Goal: Information Seeking & Learning: Learn about a topic

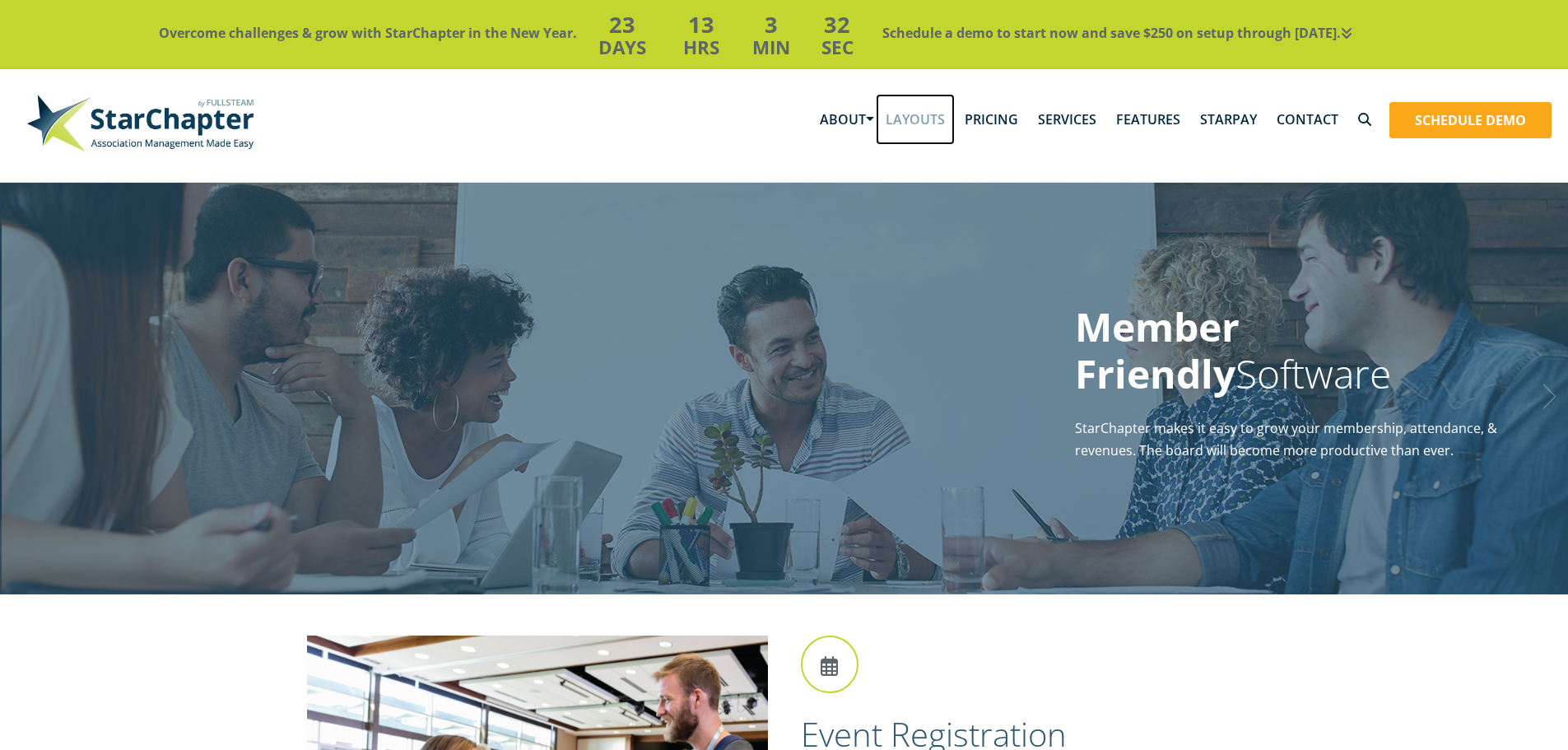
click at [946, 120] on link "Layouts" at bounding box center [915, 120] width 79 height 51
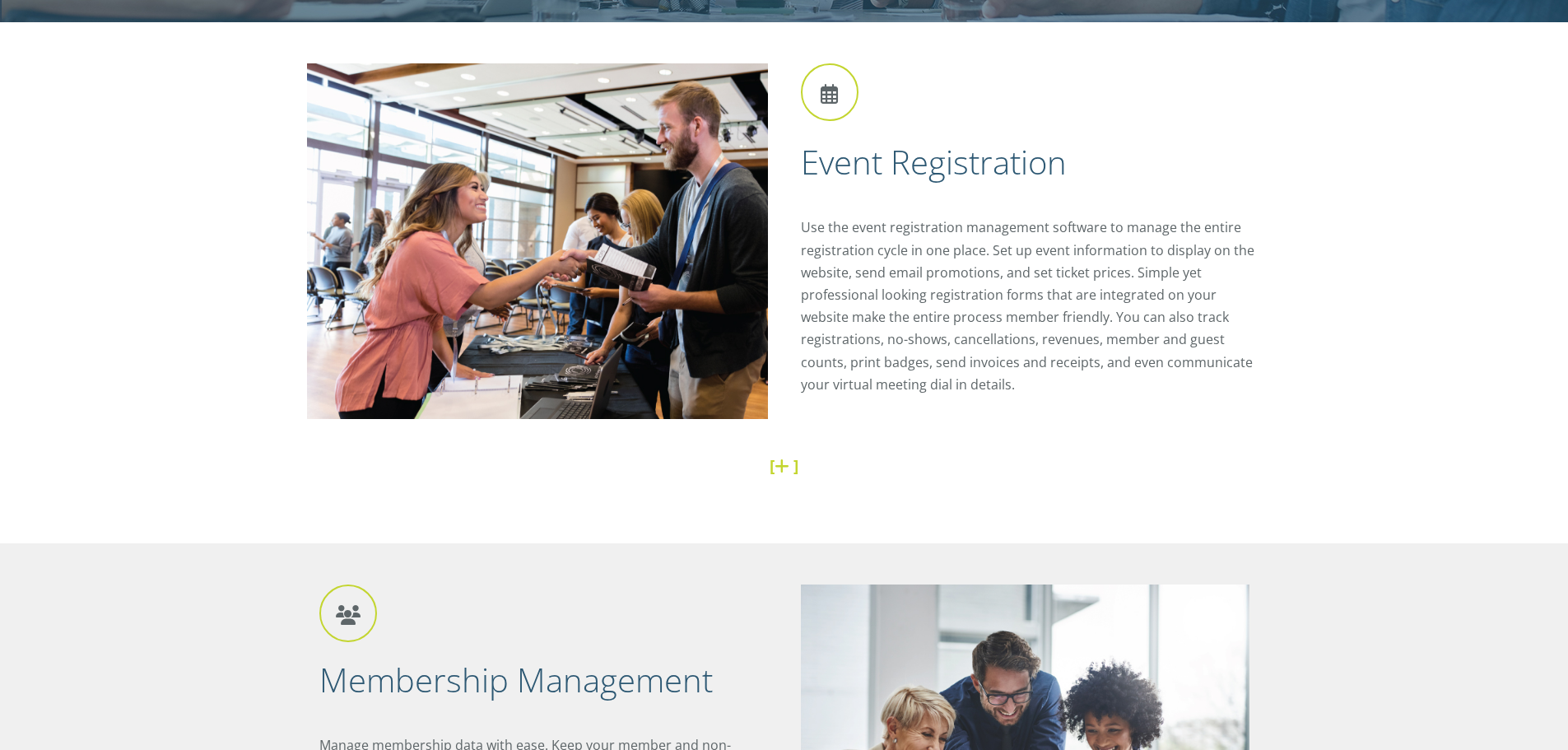
scroll to position [576, 0]
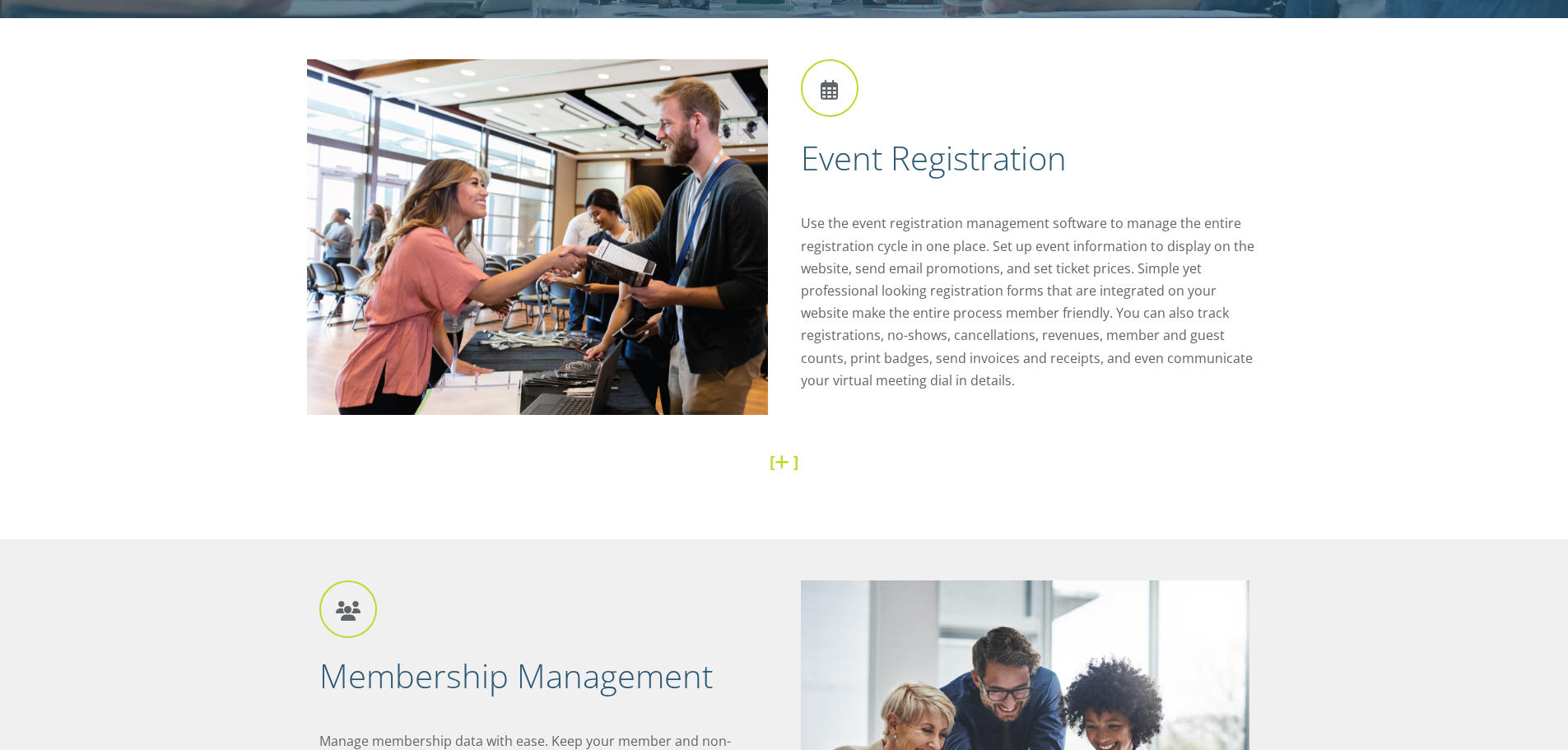
click at [781, 460] on link at bounding box center [784, 460] width 19 height 22
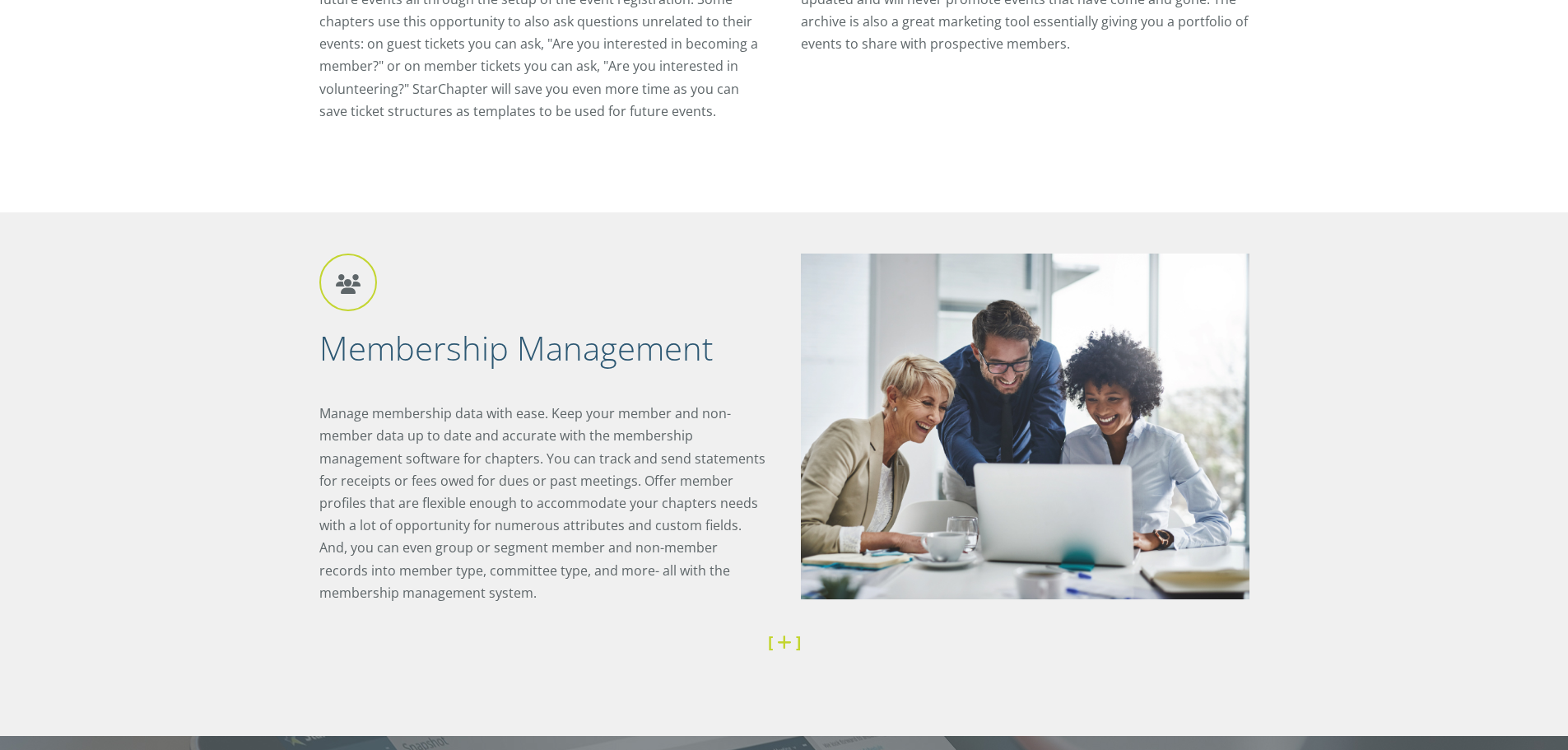
scroll to position [1728, 0]
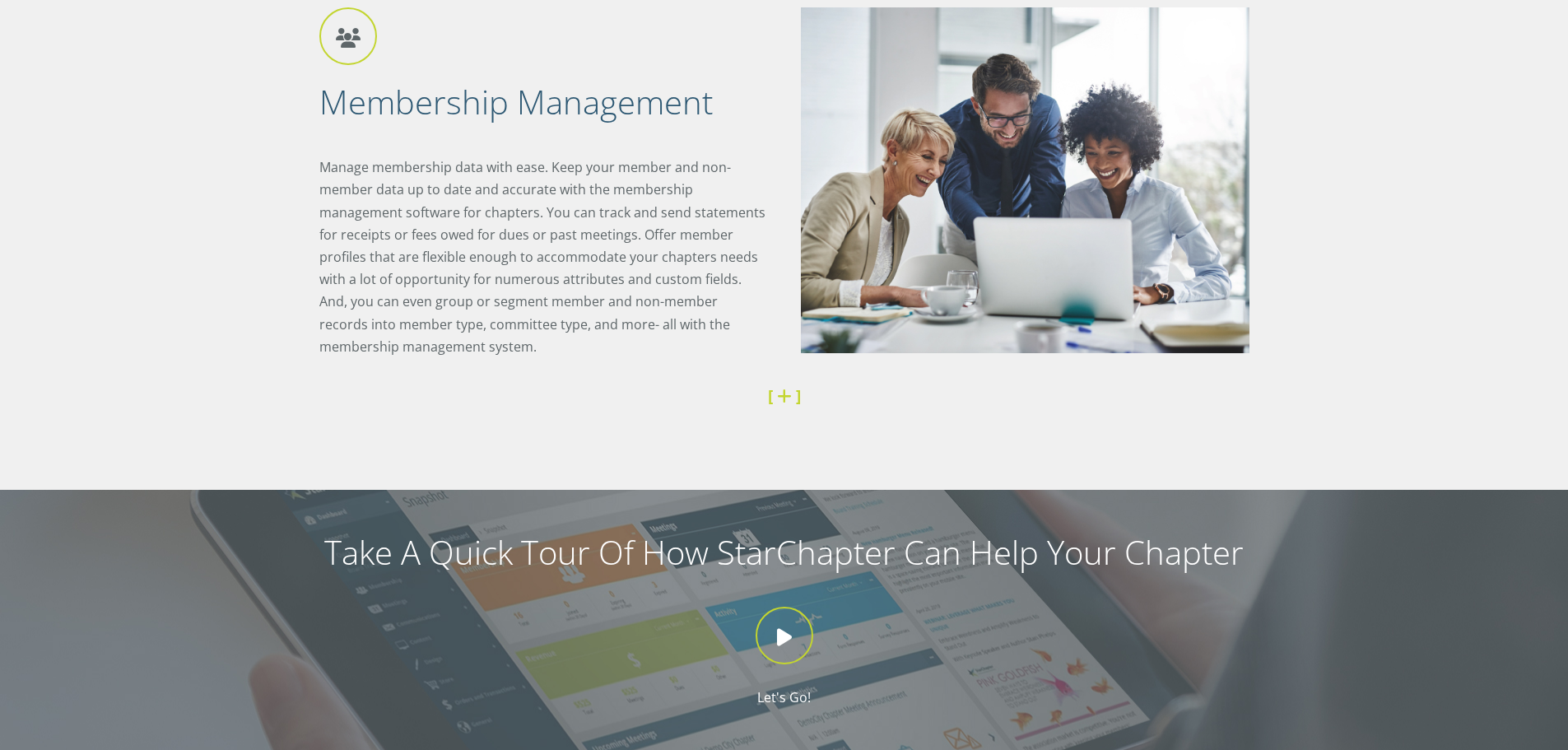
click at [793, 401] on link at bounding box center [786, 395] width 19 height 22
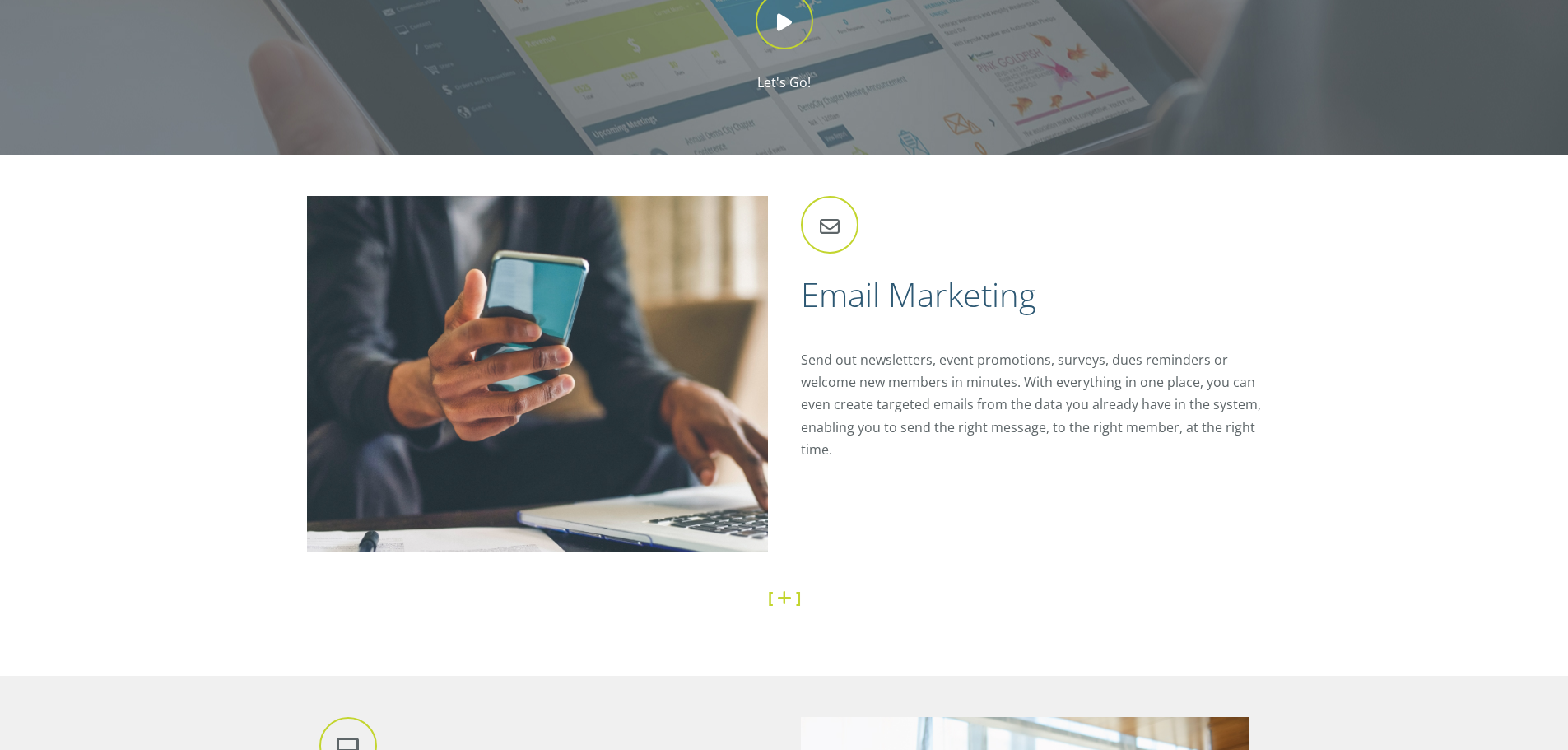
scroll to position [2798, 0]
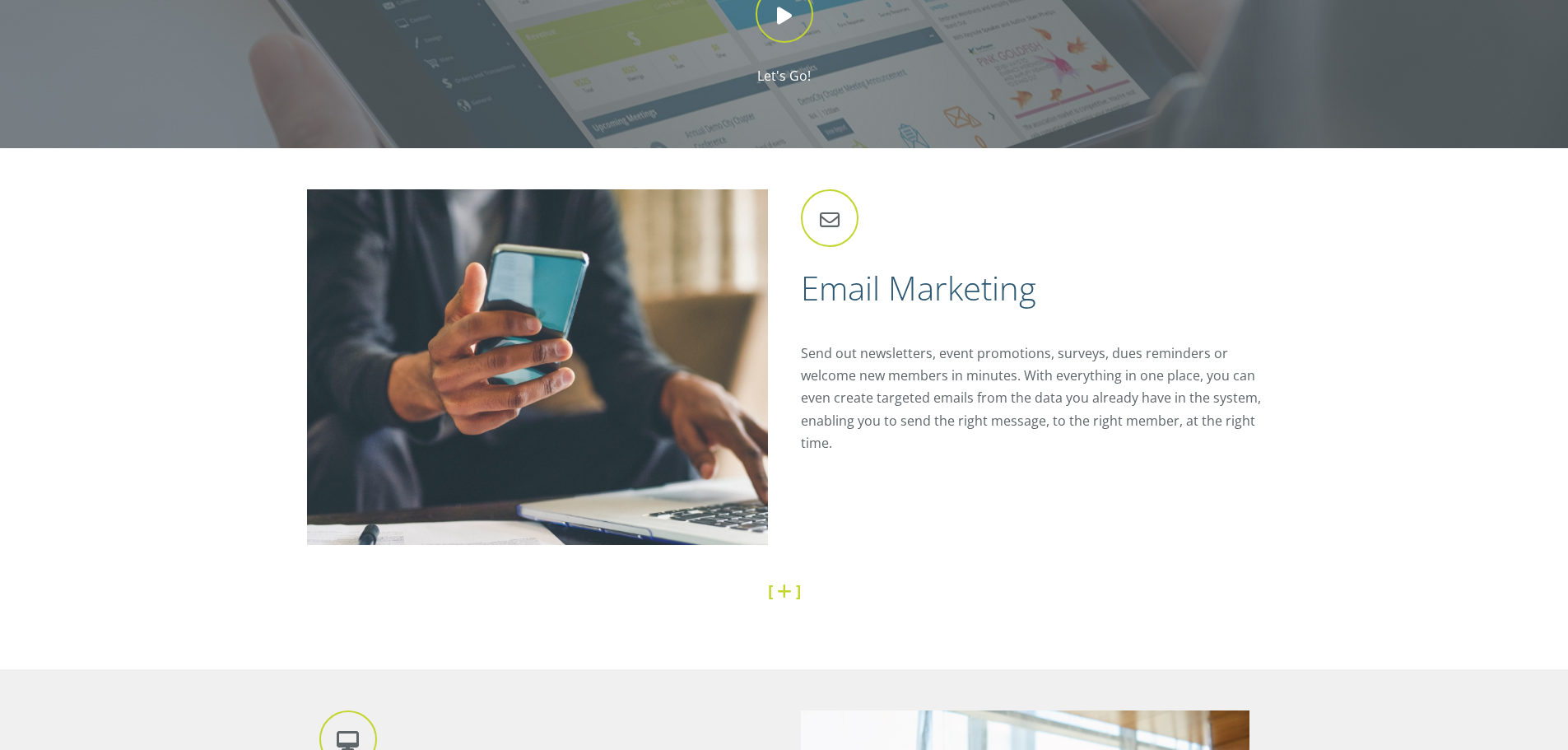
click at [789, 596] on link at bounding box center [786, 590] width 19 height 22
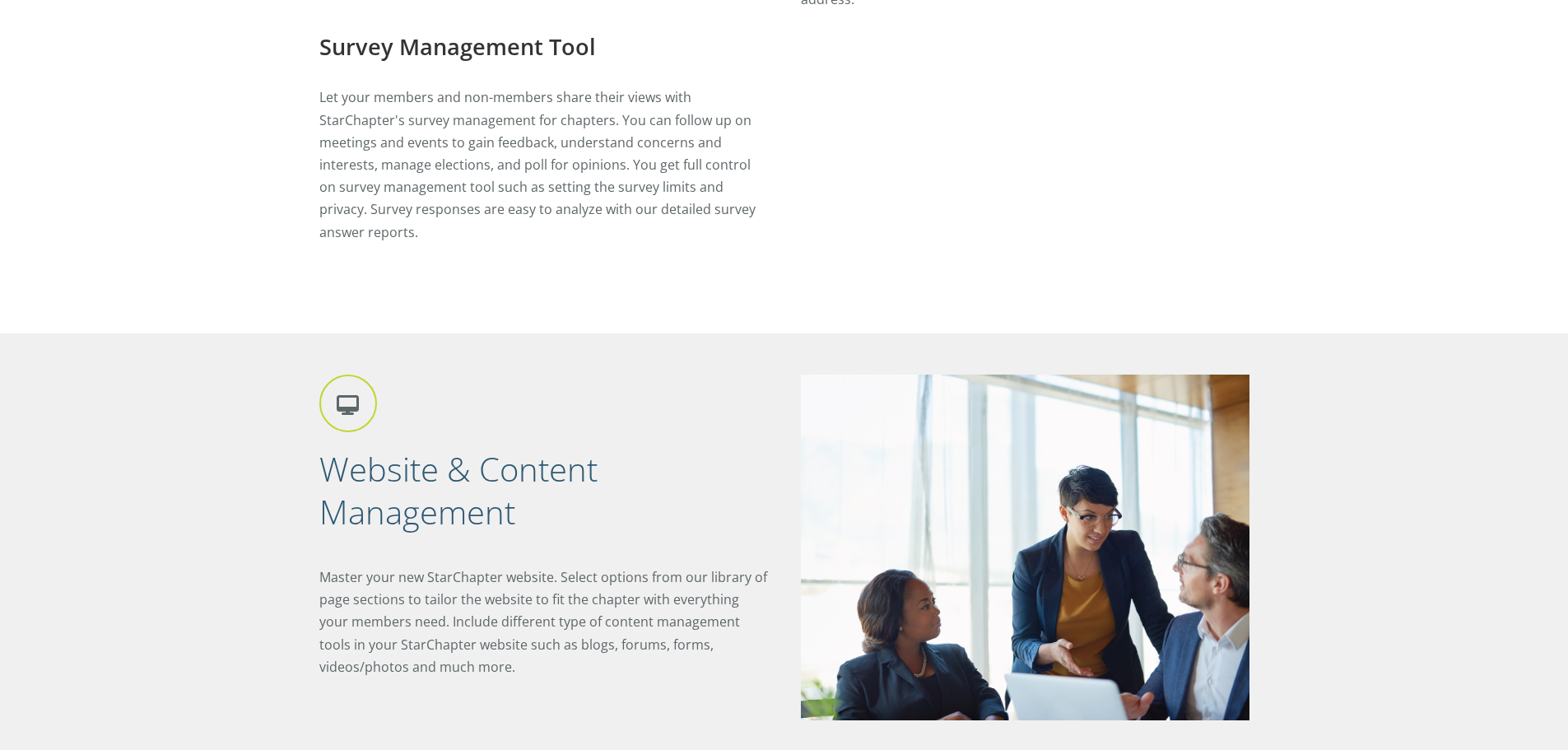
scroll to position [4033, 0]
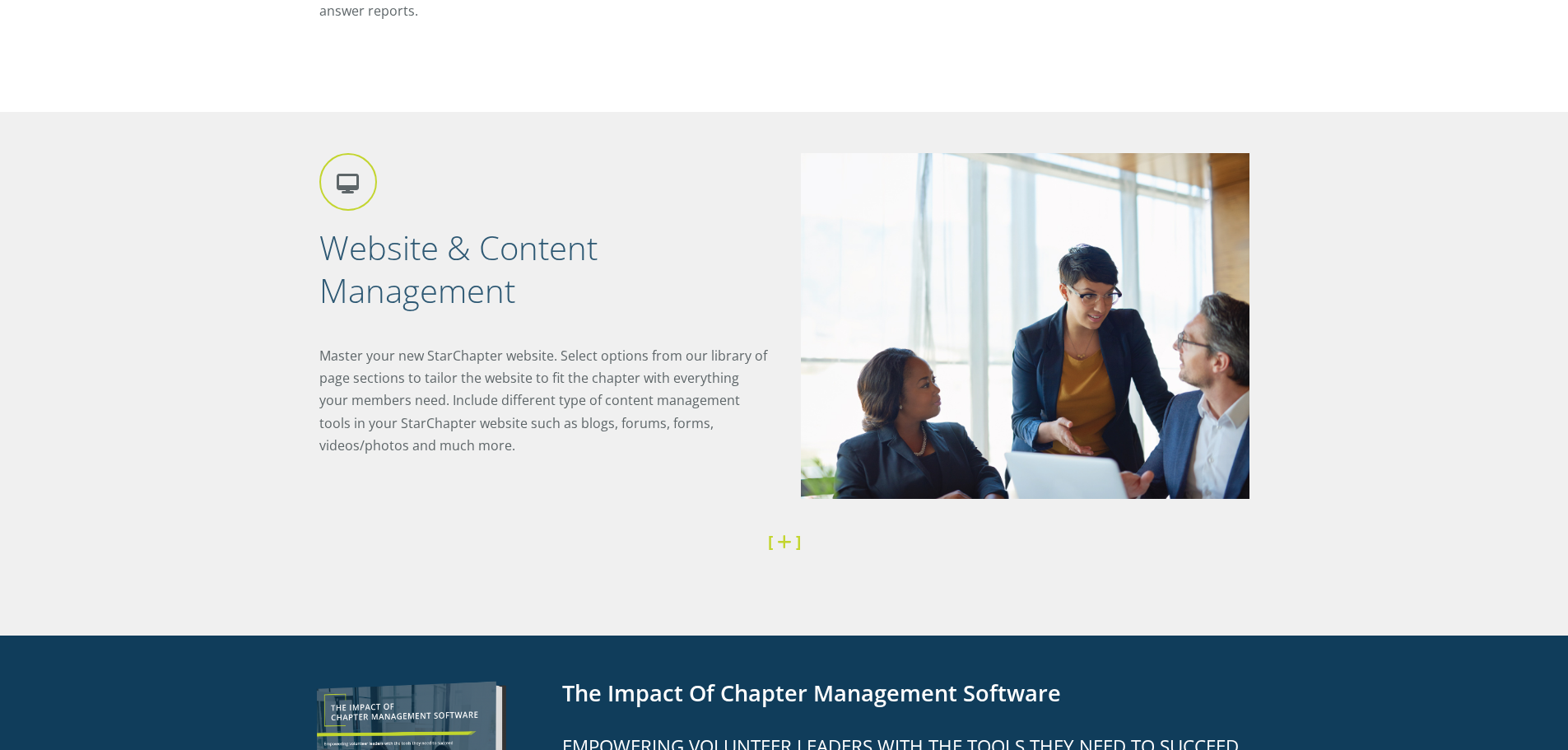
click at [789, 542] on link at bounding box center [786, 540] width 19 height 22
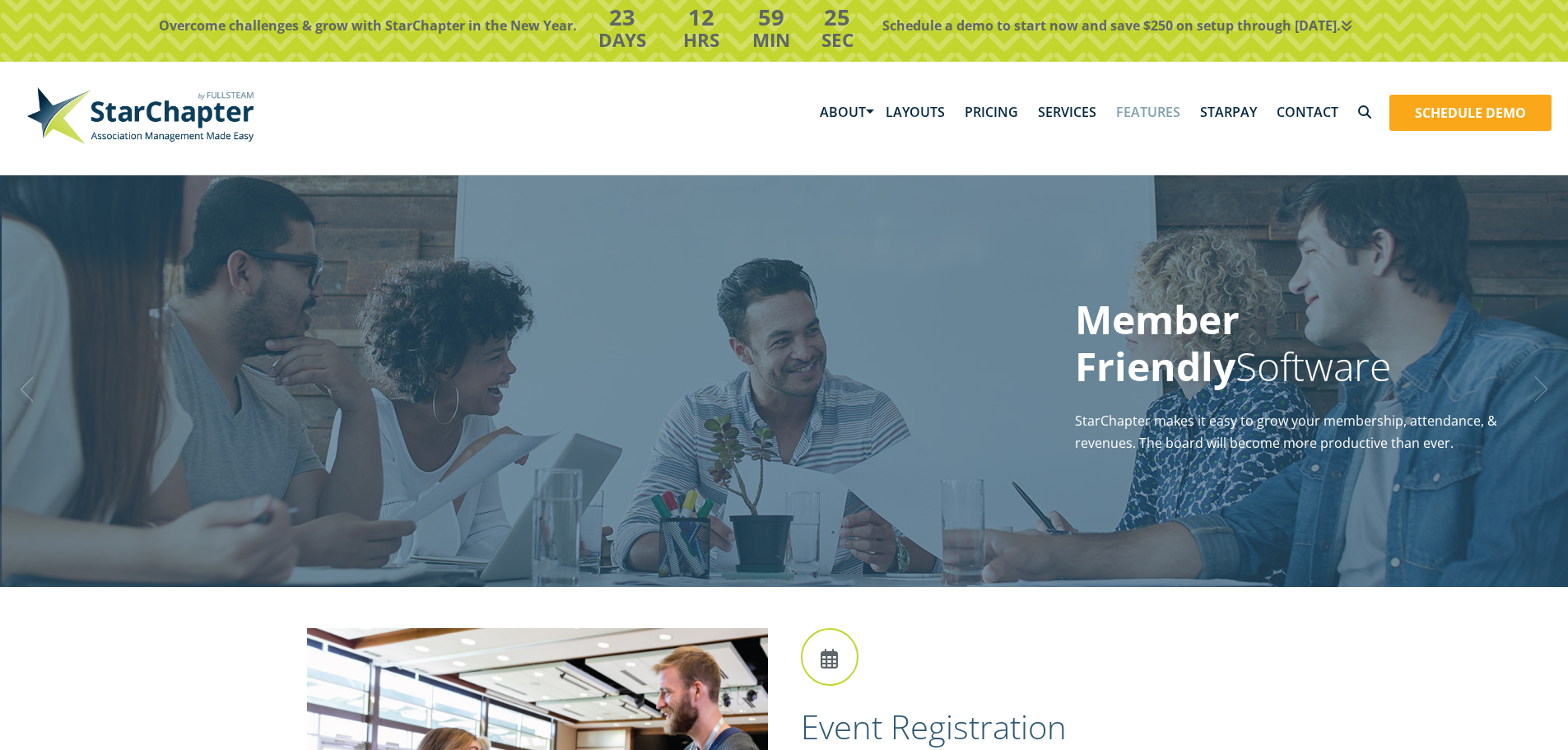
scroll to position [0, 0]
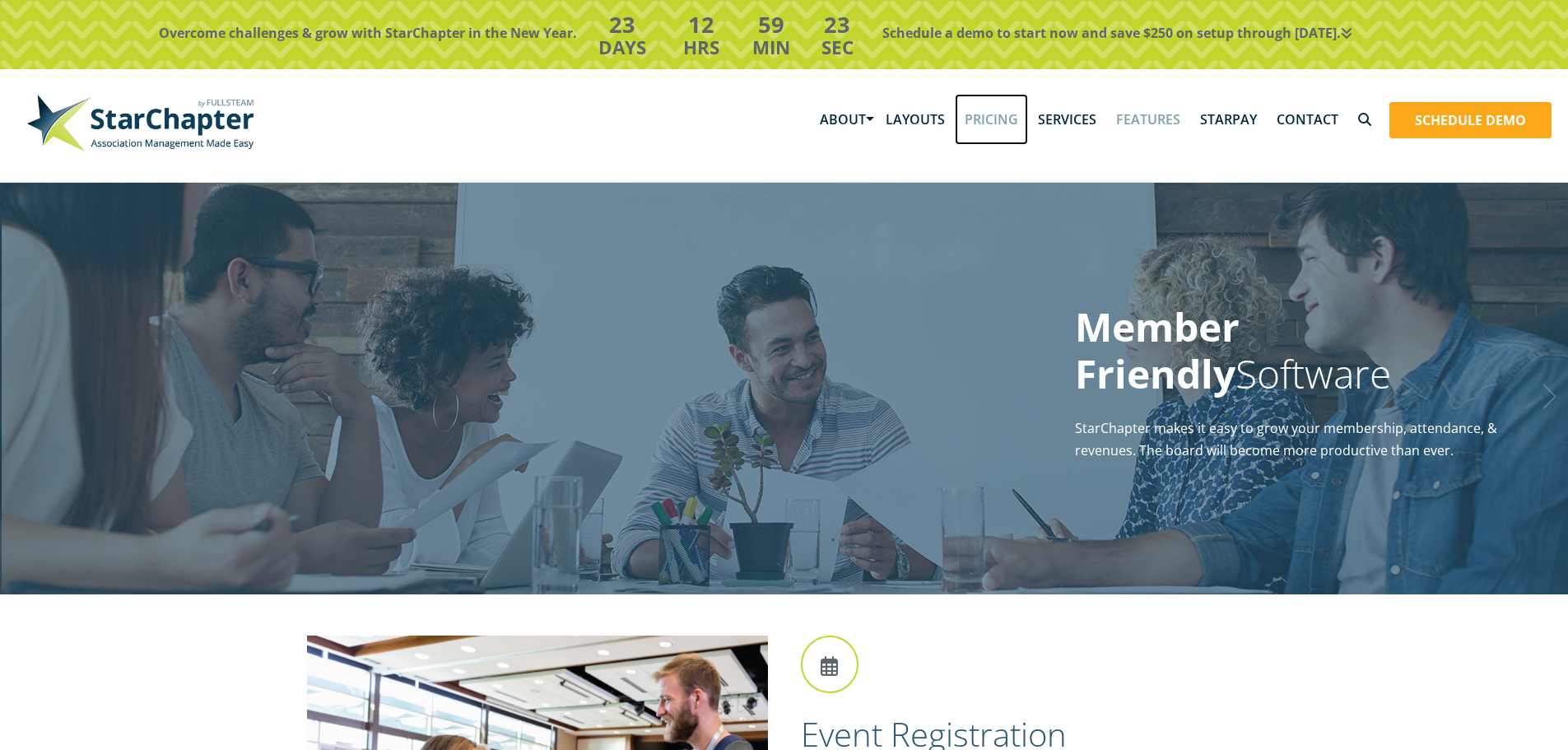
click at [991, 116] on link "Pricing" at bounding box center [992, 120] width 73 height 51
